Goal: Transaction & Acquisition: Register for event/course

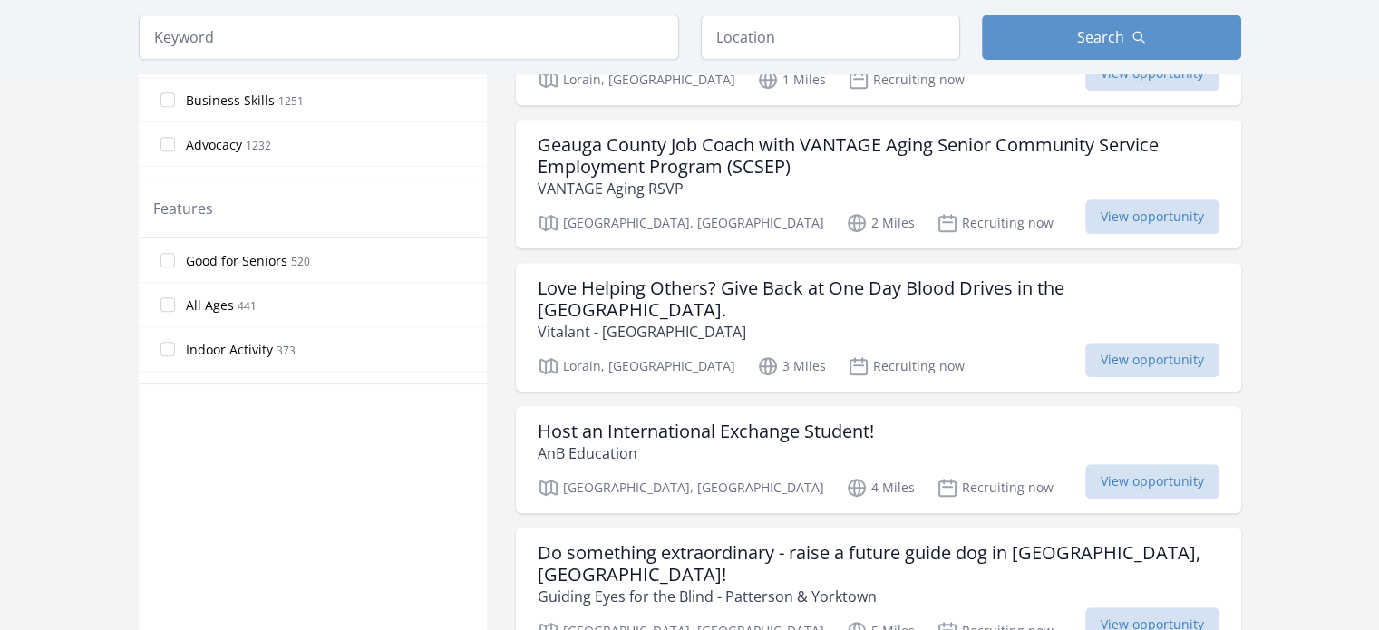
scroll to position [907, 0]
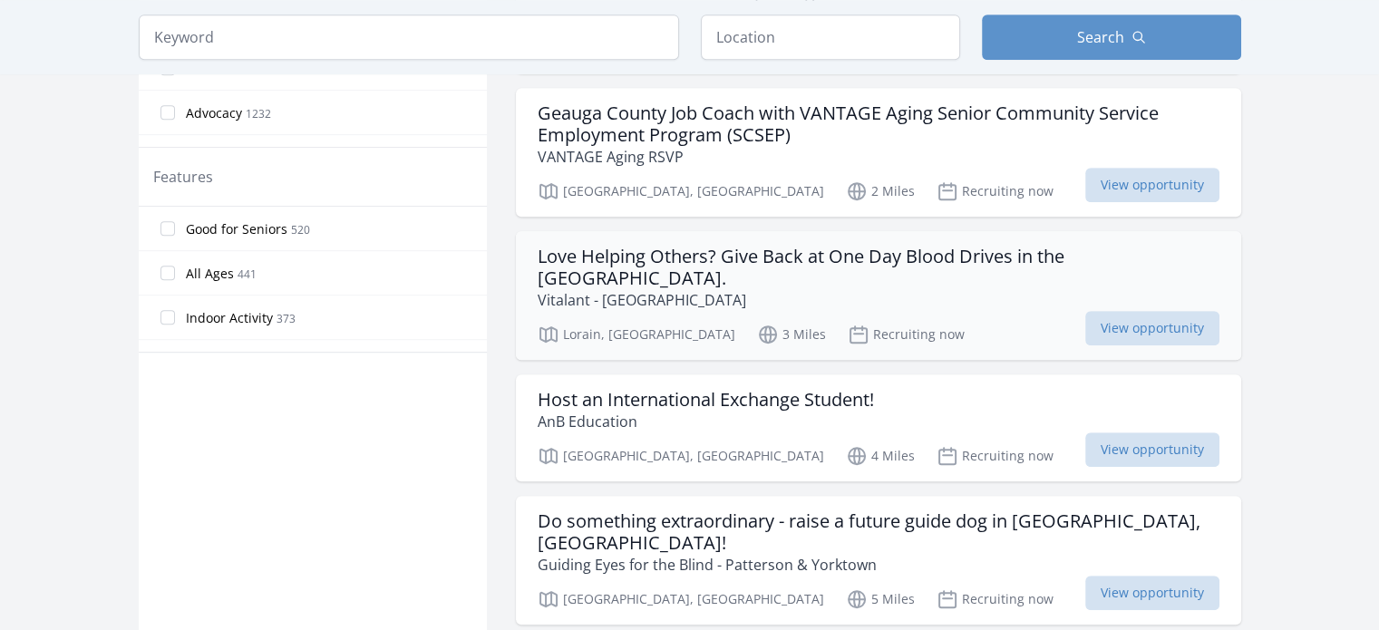
click at [665, 289] on p "Vitalant - [GEOGRAPHIC_DATA]" at bounding box center [879, 300] width 682 height 22
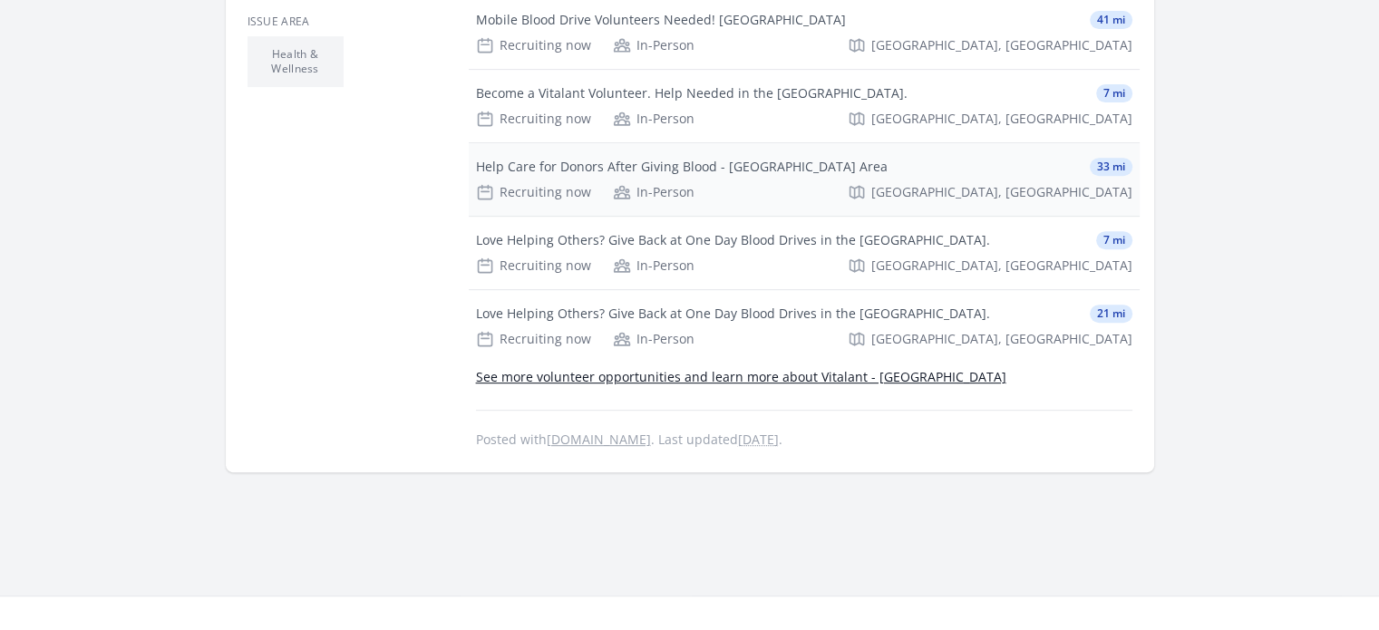
scroll to position [725, 0]
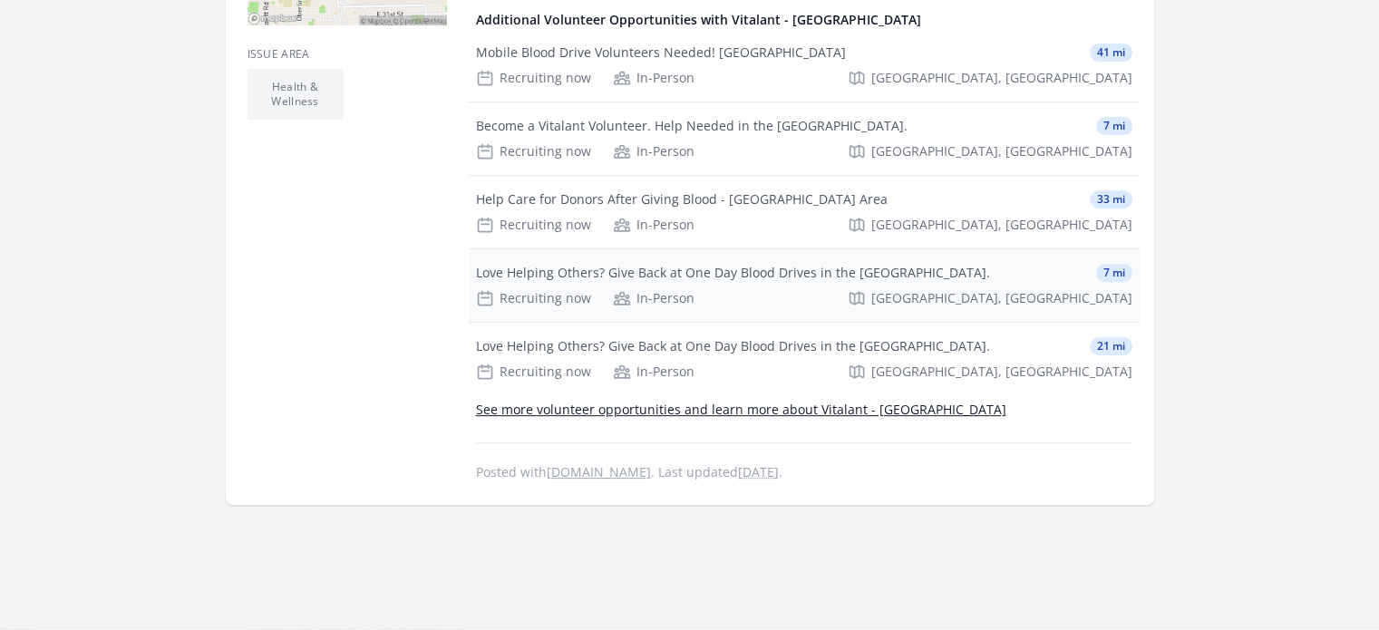
click at [806, 289] on div "Recruiting now In-Person Amherst, OH" at bounding box center [804, 298] width 656 height 18
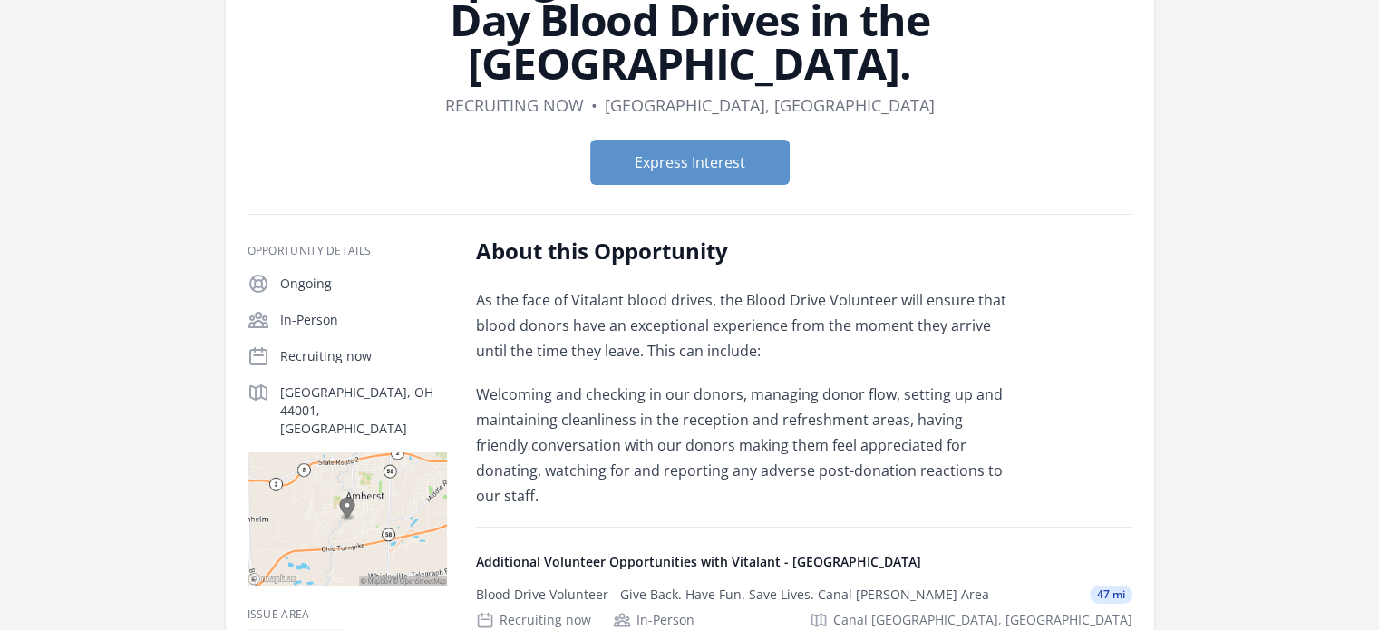
scroll to position [181, 0]
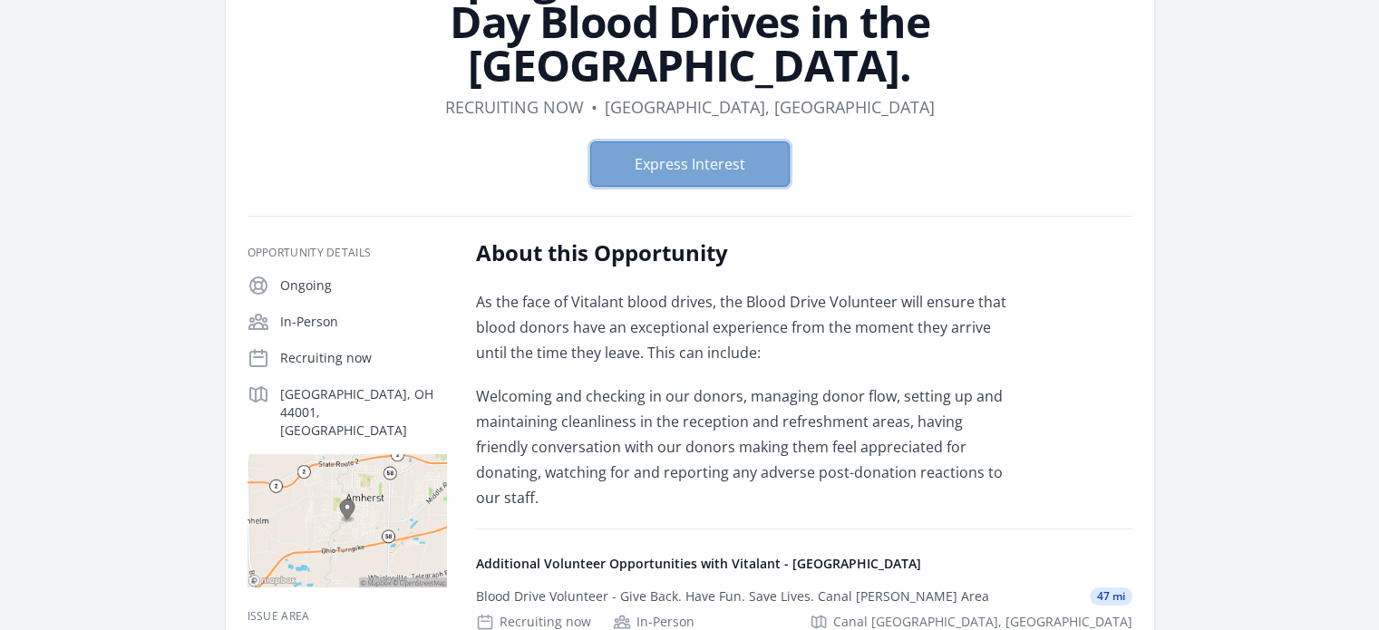
click at [744, 141] on button "Express Interest" at bounding box center [689, 163] width 199 height 45
